Goal: Transaction & Acquisition: Purchase product/service

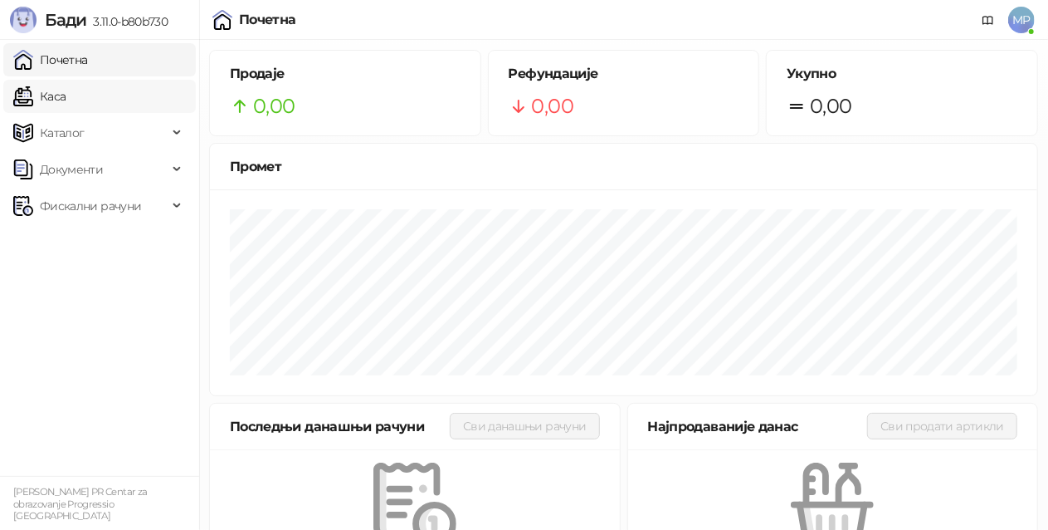
click at [65, 98] on link "Каса" at bounding box center [39, 96] width 52 height 33
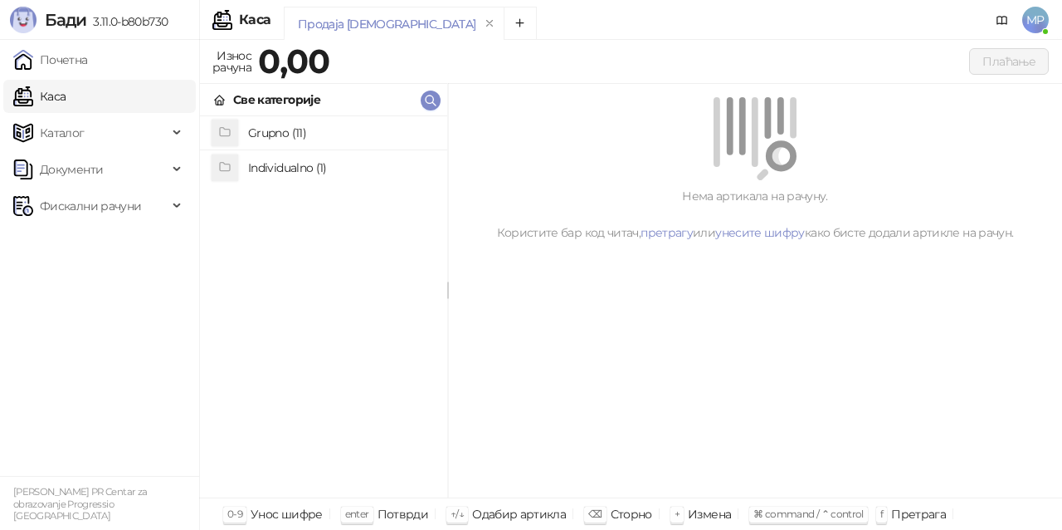
click at [379, 134] on h4 "Grupno (11)" at bounding box center [341, 133] width 186 height 27
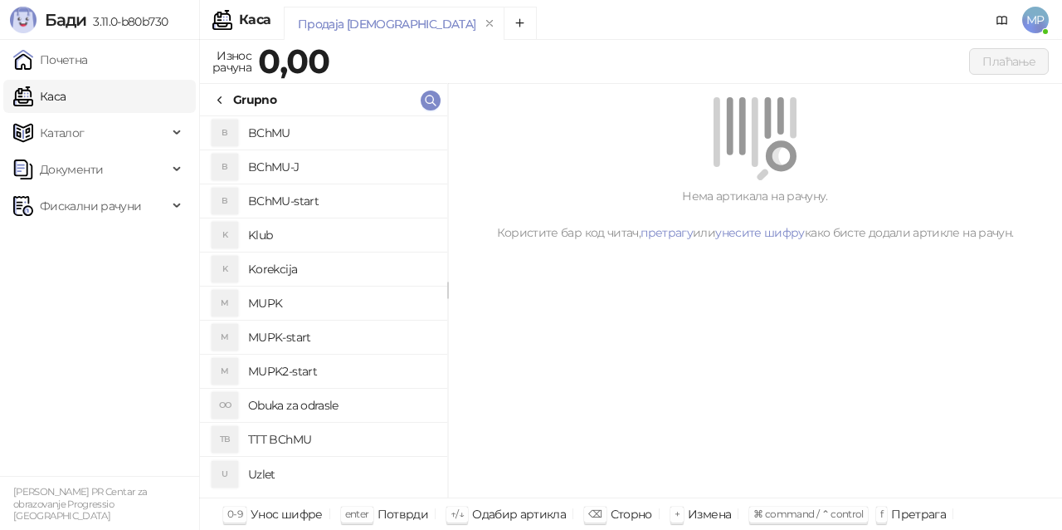
click at [379, 134] on h4 "BChMU" at bounding box center [341, 133] width 186 height 27
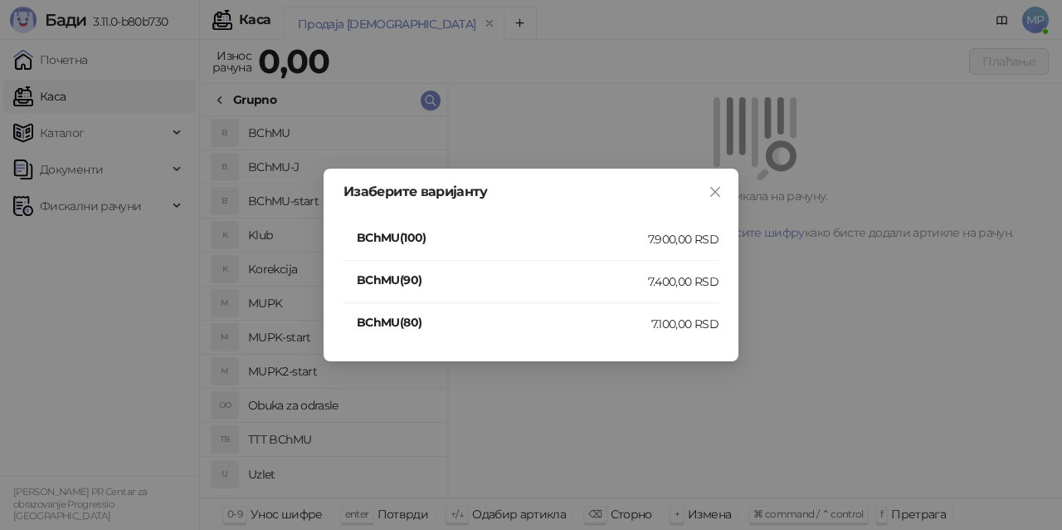
click at [676, 280] on div "7.400,00 RSD" at bounding box center [683, 281] width 71 height 18
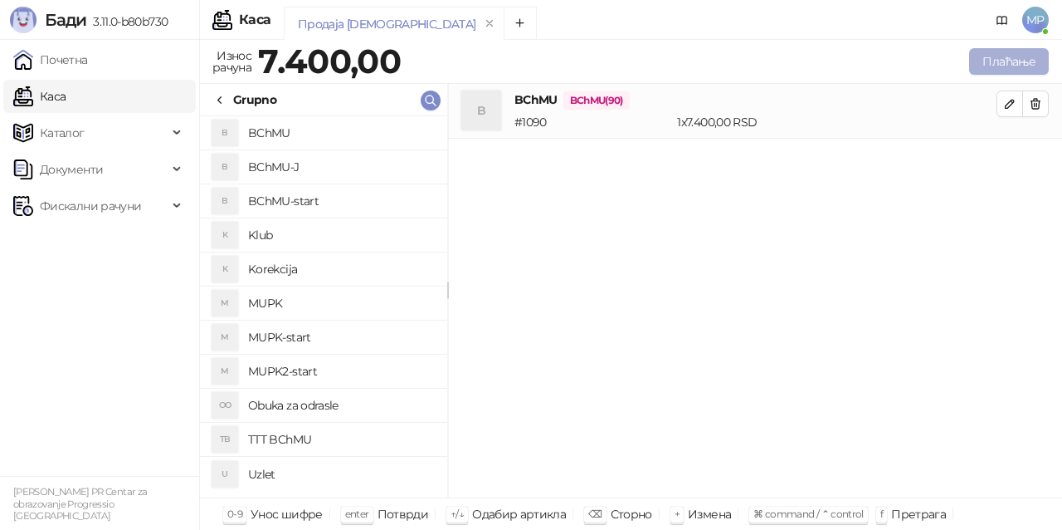
click at [1010, 61] on button "Плаћање" at bounding box center [1009, 61] width 80 height 27
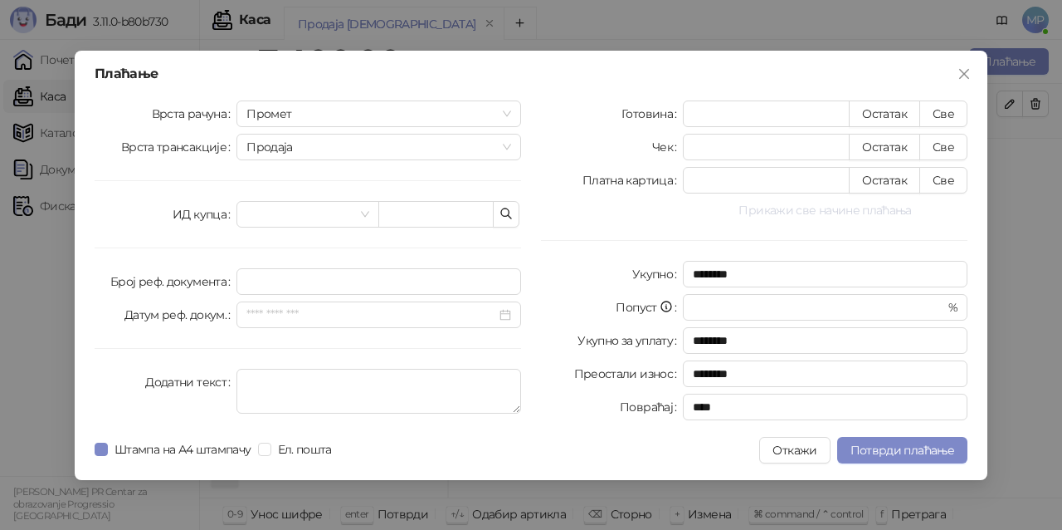
click at [827, 211] on button "Прикажи све начине плаћања" at bounding box center [825, 210] width 285 height 20
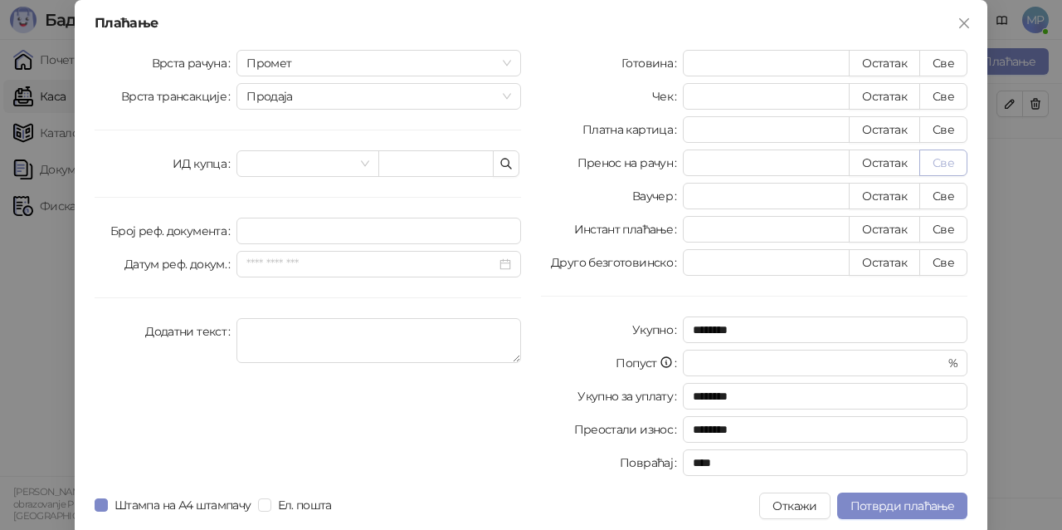
click at [945, 164] on button "Све" at bounding box center [944, 162] width 48 height 27
type input "****"
click at [900, 508] on span "Потврди плаћање" at bounding box center [903, 505] width 104 height 15
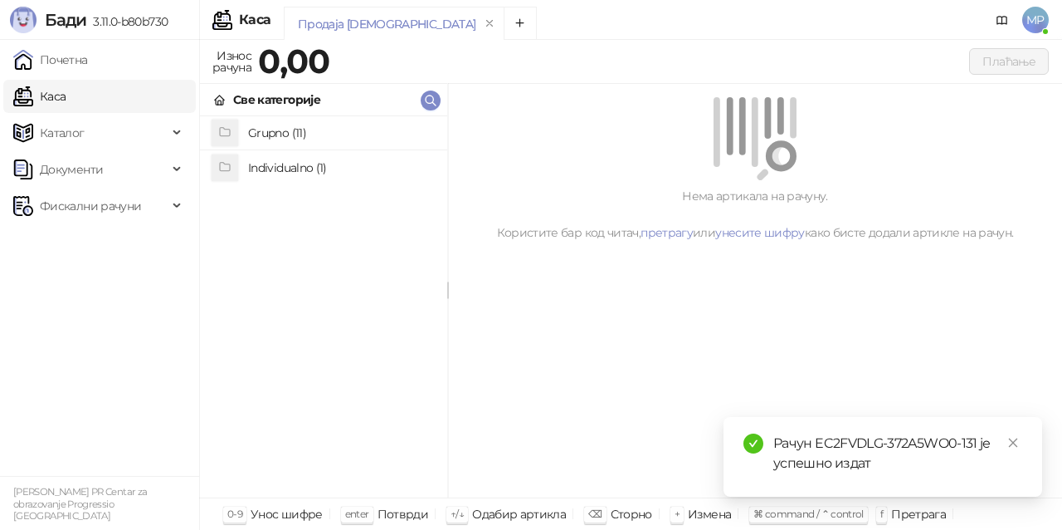
click at [323, 138] on h4 "Grupno (11)" at bounding box center [341, 133] width 186 height 27
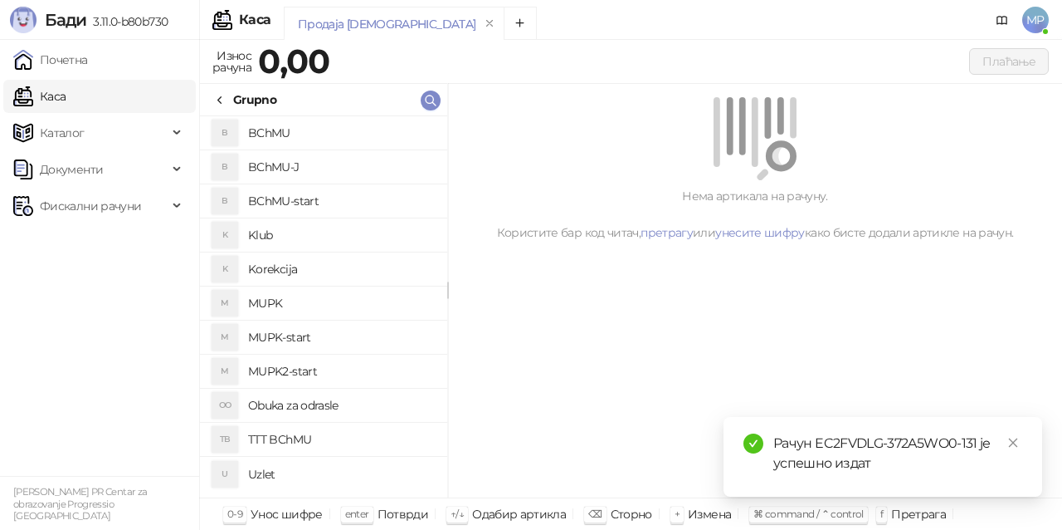
click at [327, 154] on h4 "BChMU-J" at bounding box center [341, 167] width 186 height 27
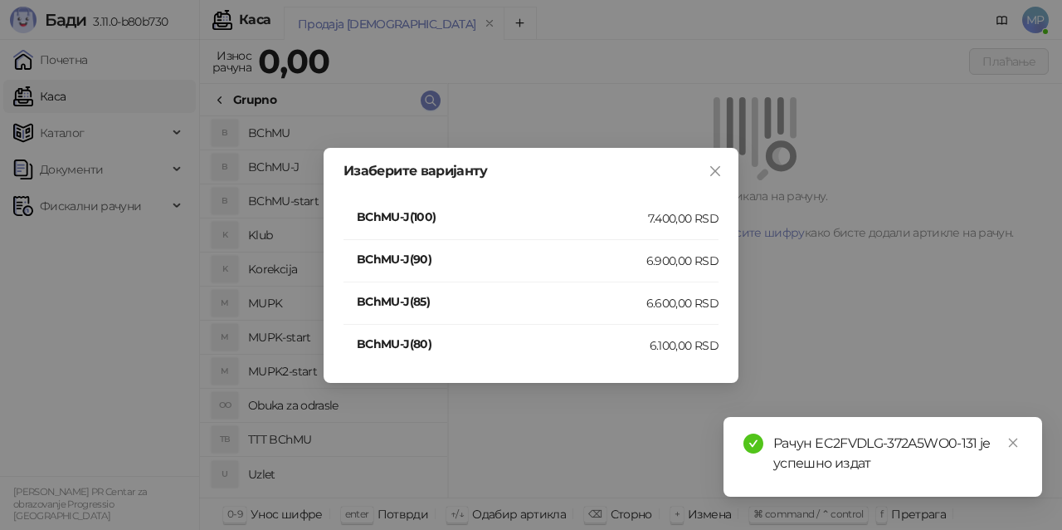
click at [680, 217] on div "7.400,00 RSD" at bounding box center [683, 218] width 71 height 18
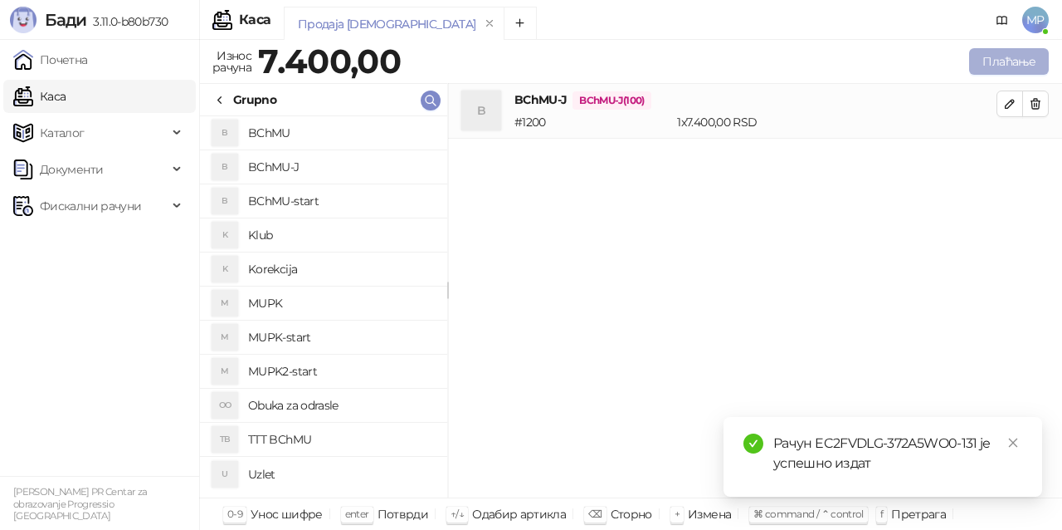
click at [973, 63] on button "Плаћање" at bounding box center [1009, 61] width 80 height 27
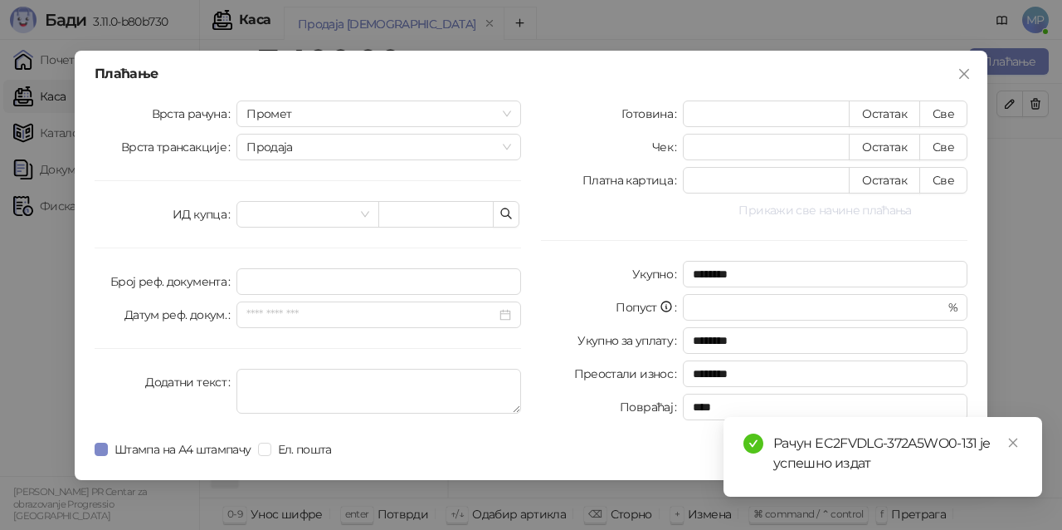
click at [830, 208] on button "Прикажи све начине плаћања" at bounding box center [825, 210] width 285 height 20
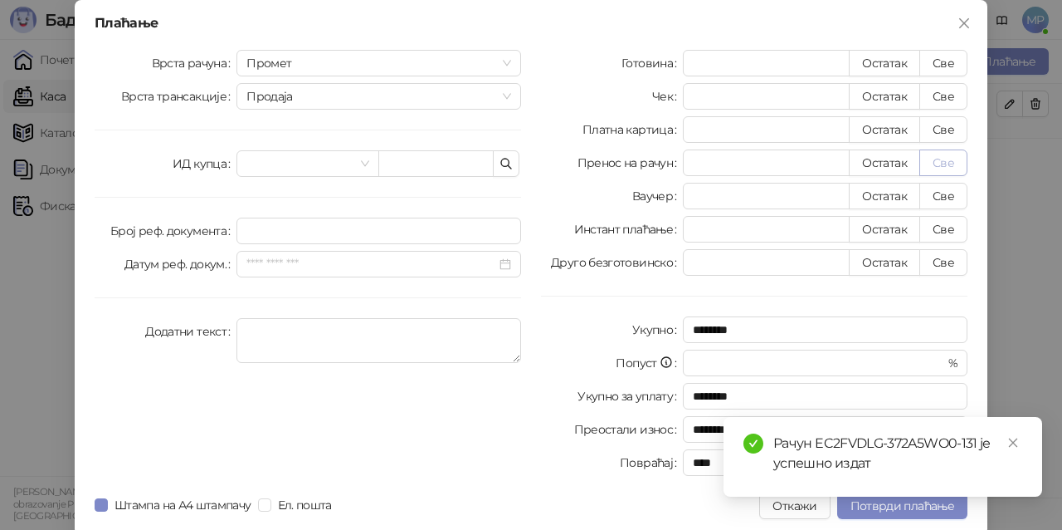
click at [954, 163] on button "Све" at bounding box center [944, 162] width 48 height 27
type input "****"
click at [921, 515] on button "Потврди плаћање" at bounding box center [903, 505] width 130 height 27
